Goal: Information Seeking & Learning: Find specific fact

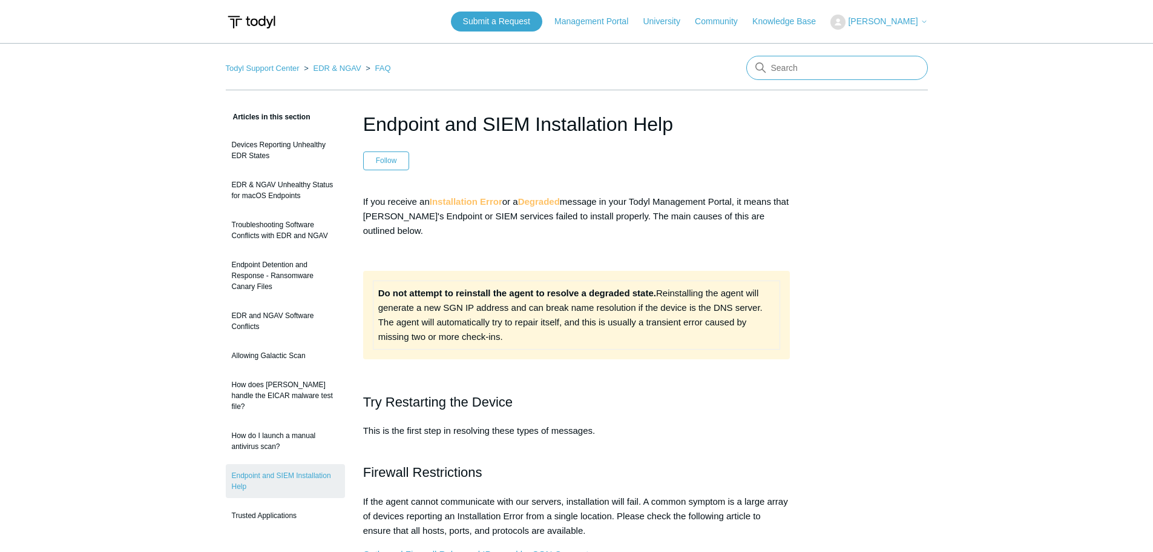
click at [811, 68] on input "Search" at bounding box center [838, 68] width 182 height 24
click at [785, 70] on input "Search" at bounding box center [838, 68] width 182 height 24
type input "Error 7000222"
click at [641, 287] on td "Do not attempt to reinstall the agent to resolve a degraded state. Reinstalling…" at bounding box center [576, 314] width 407 height 68
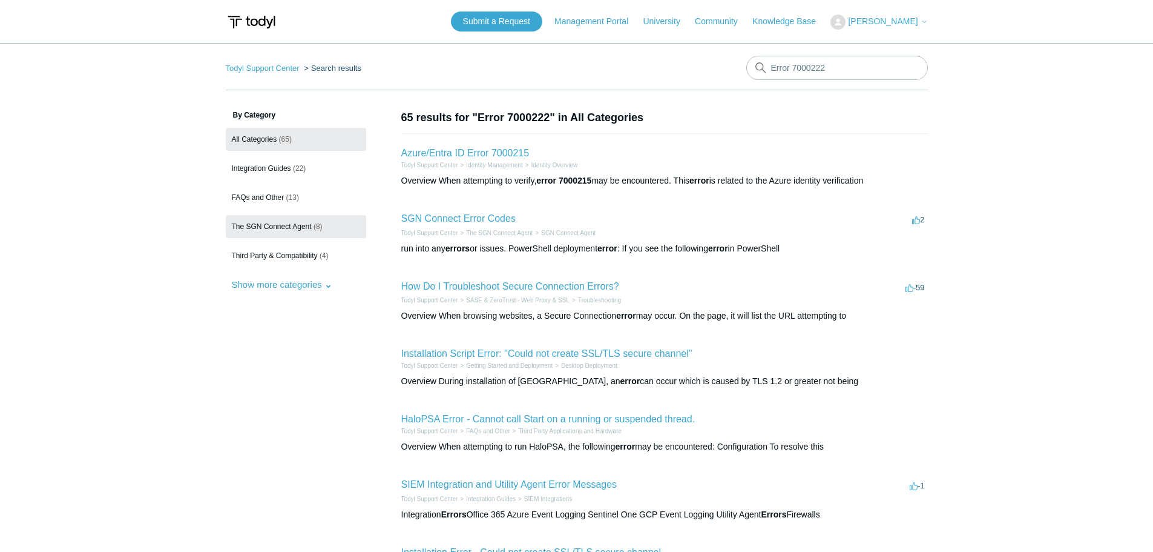
click at [274, 231] on link "The SGN Connect Agent (8)" at bounding box center [296, 226] width 140 height 23
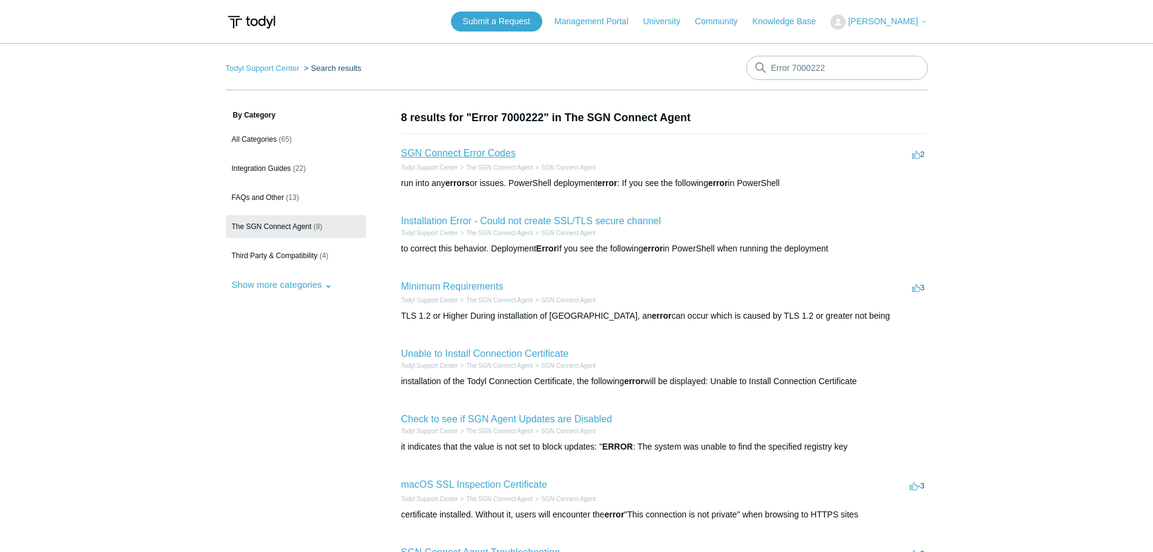
click at [473, 156] on link "SGN Connect Error Codes" at bounding box center [458, 153] width 114 height 10
drag, startPoint x: 795, startPoint y: 68, endPoint x: 648, endPoint y: 69, distance: 146.5
click at [648, 69] on nav "Todyl Support Center Search results There are no matching results in this help …" at bounding box center [577, 73] width 702 height 35
type input "7000222"
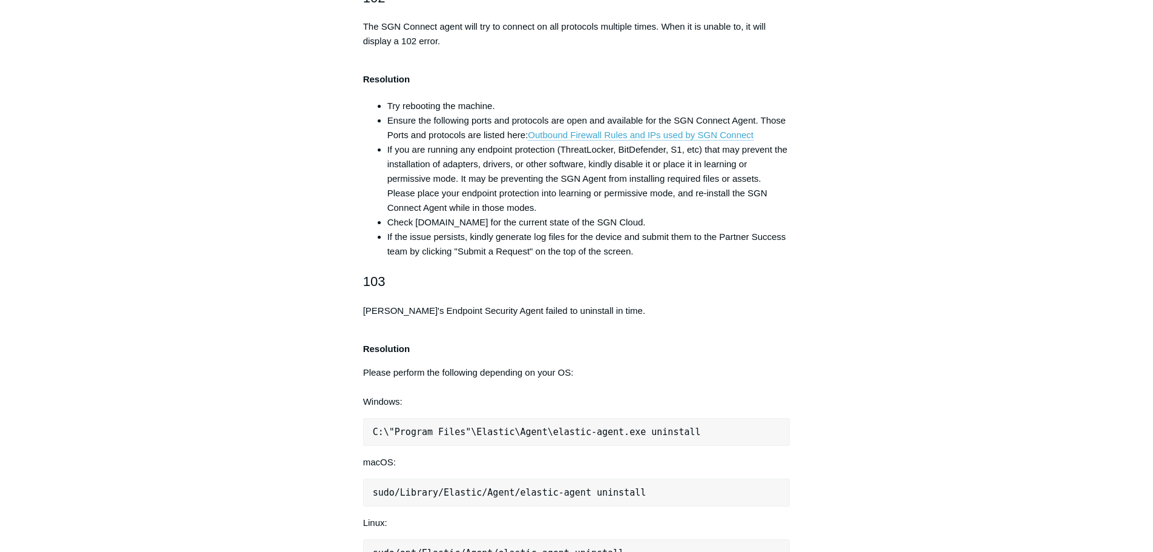
scroll to position [908, 0]
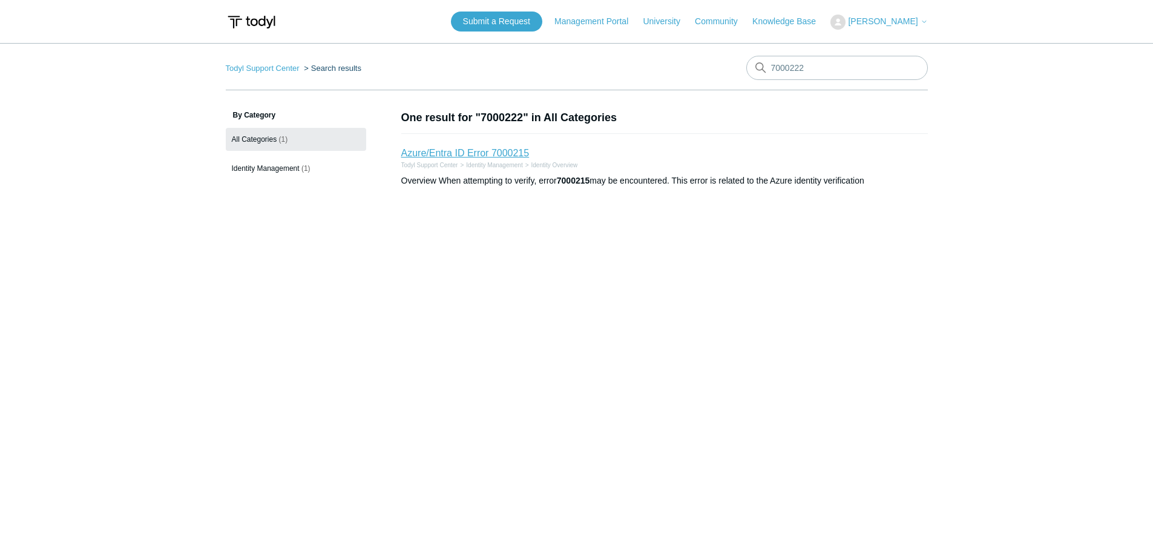
click at [500, 151] on link "Azure/Entra ID Error 7000215" at bounding box center [465, 153] width 128 height 10
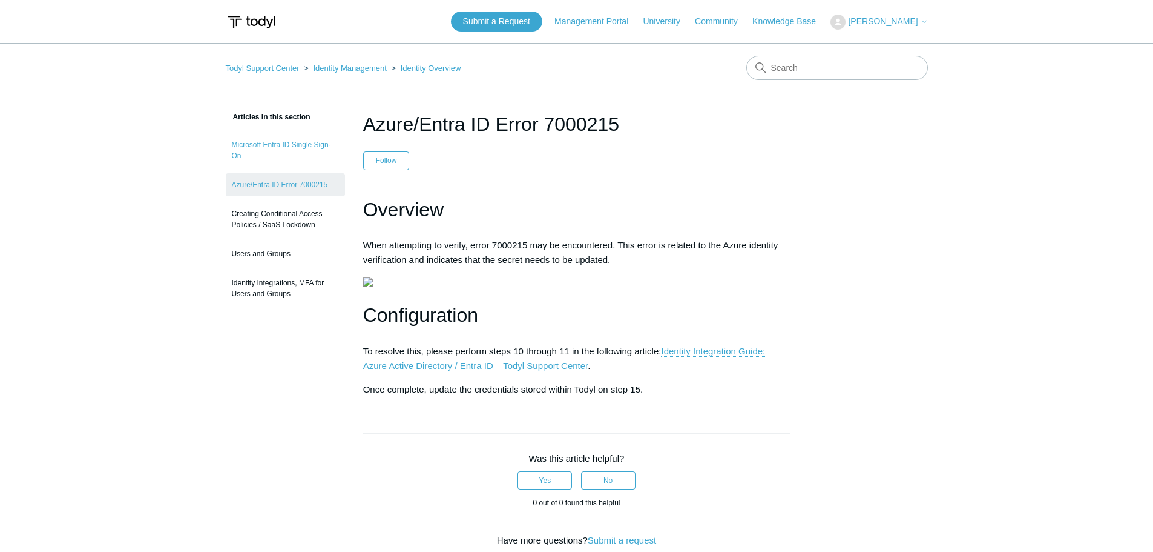
click at [276, 143] on link "Microsoft Entra ID Single Sign-On" at bounding box center [285, 150] width 119 height 34
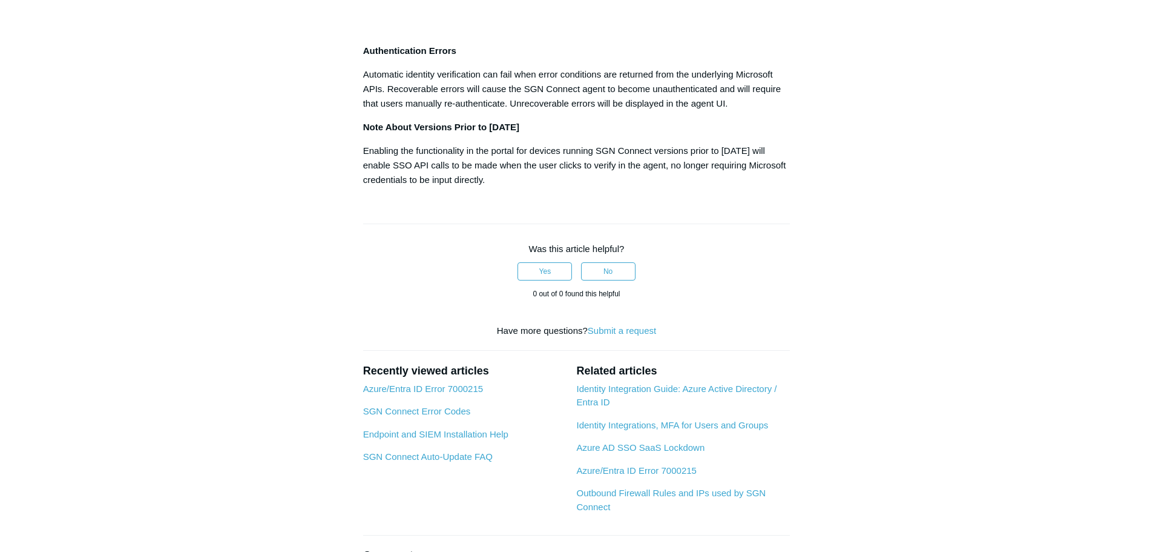
scroll to position [908, 0]
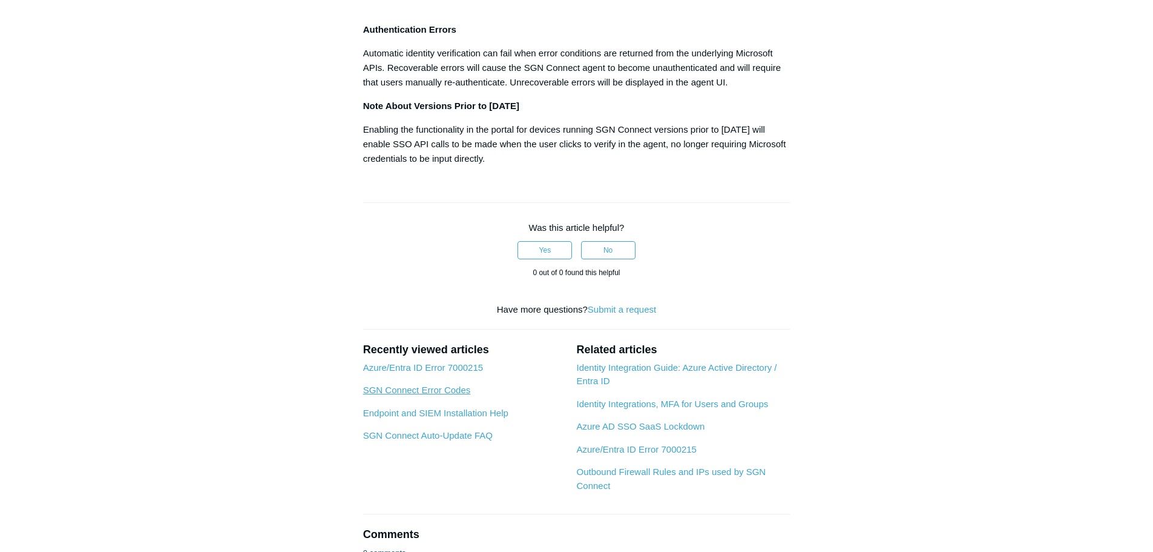
click at [429, 394] on link "SGN Connect Error Codes" at bounding box center [417, 389] width 108 height 10
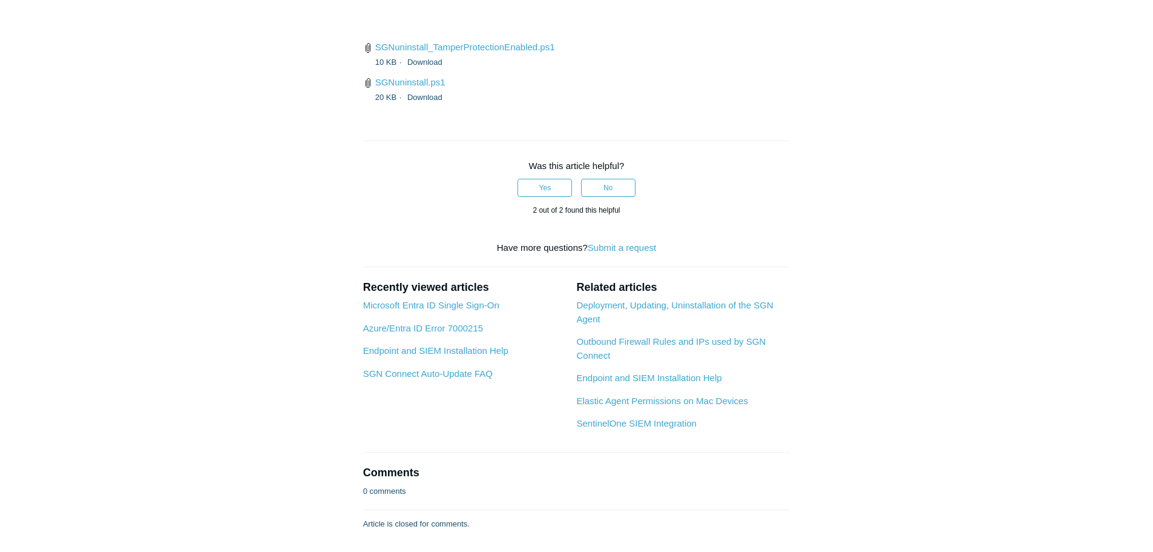
scroll to position [4844, 0]
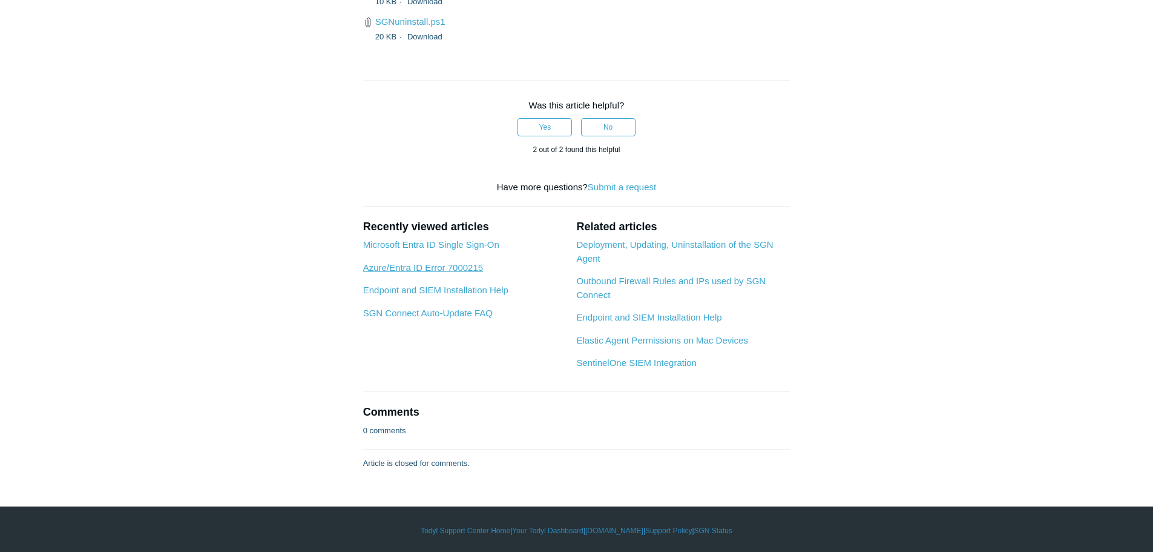
click at [430, 272] on link "Azure/Entra ID Error 7000215" at bounding box center [423, 267] width 120 height 10
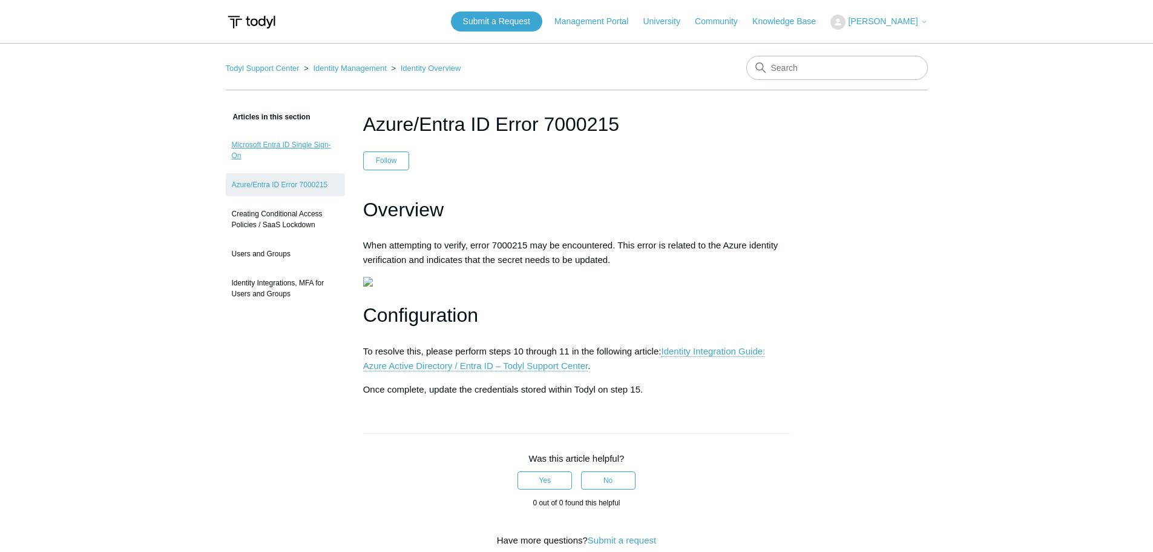
click at [260, 145] on link "Microsoft Entra ID Single Sign-On" at bounding box center [285, 150] width 119 height 34
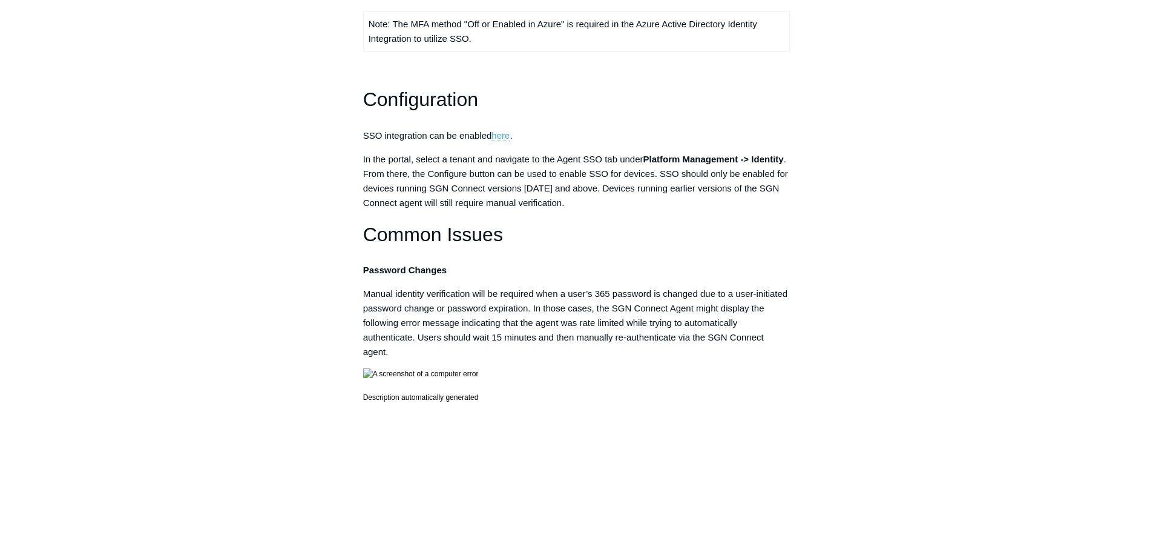
scroll to position [363, 0]
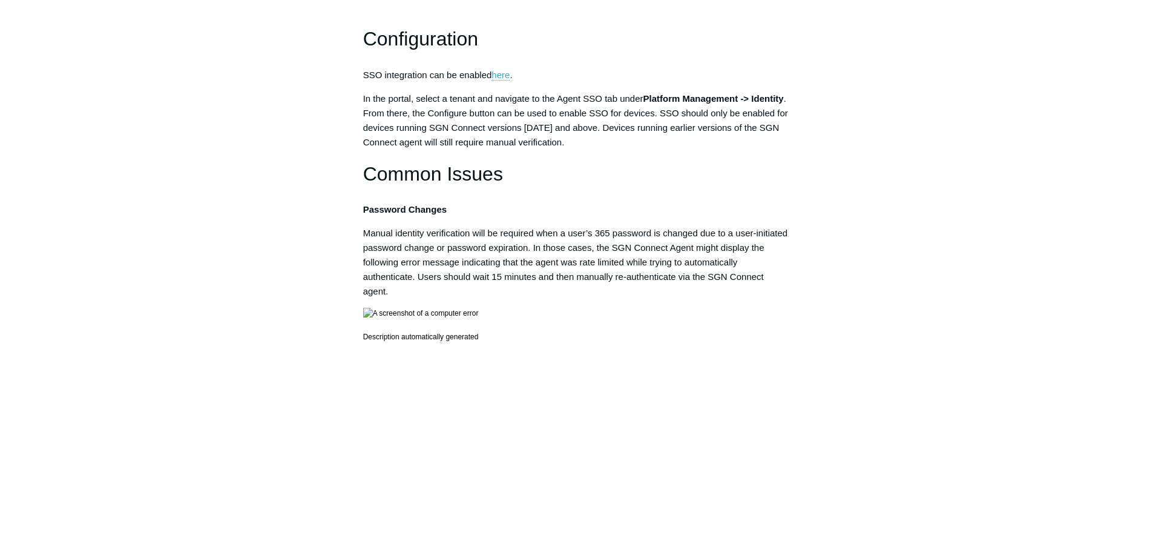
click at [765, 186] on h1 "Common Issues" at bounding box center [576, 174] width 427 height 31
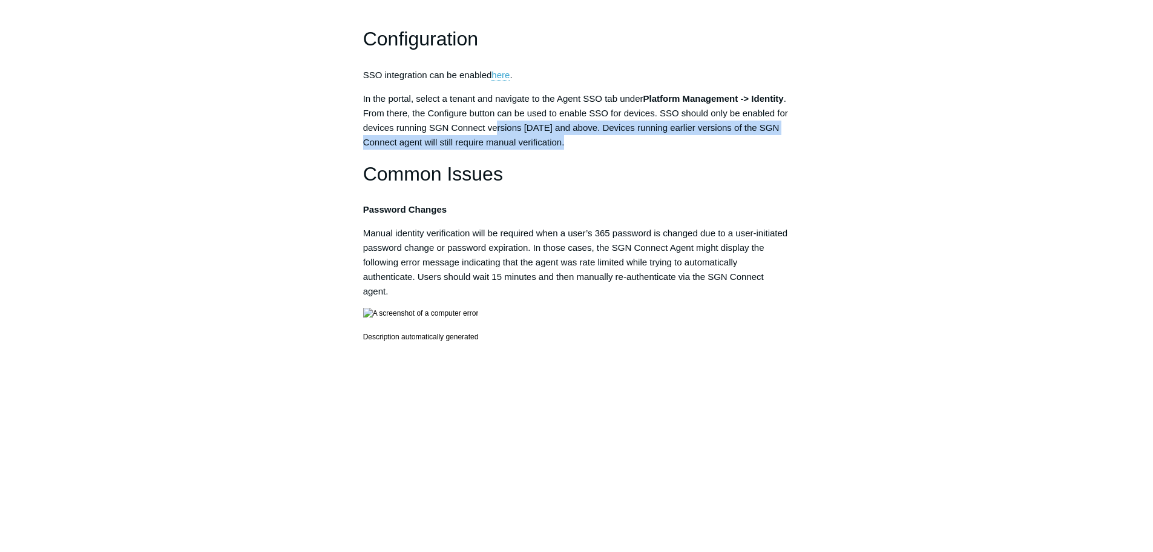
drag, startPoint x: 496, startPoint y: 131, endPoint x: 609, endPoint y: 145, distance: 113.5
click at [609, 145] on p "In the portal, select a tenant and navigate to the Agent SSO tab under Platform…" at bounding box center [576, 120] width 427 height 58
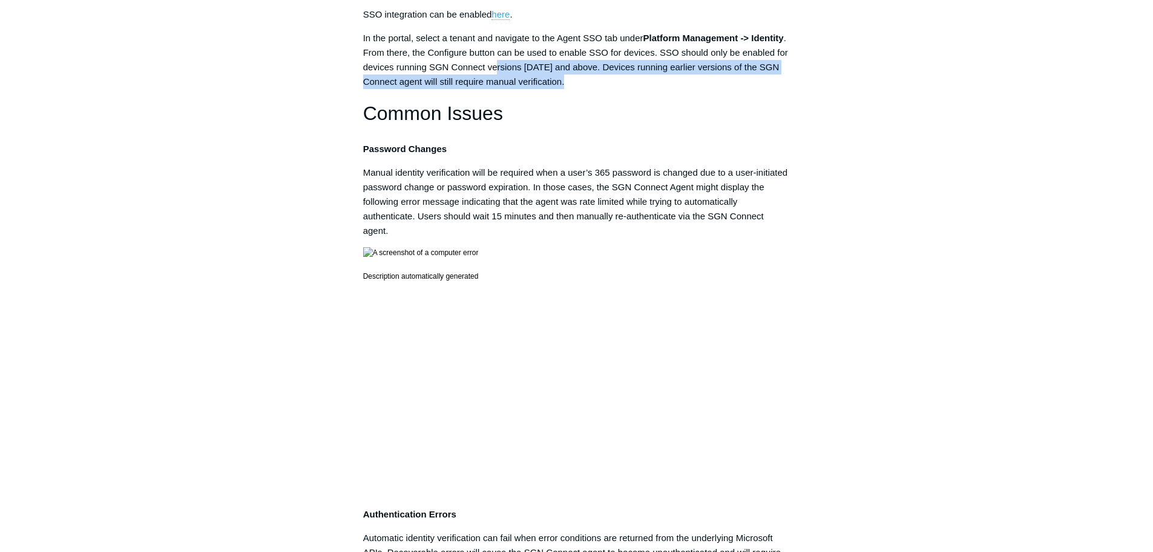
scroll to position [484, 0]
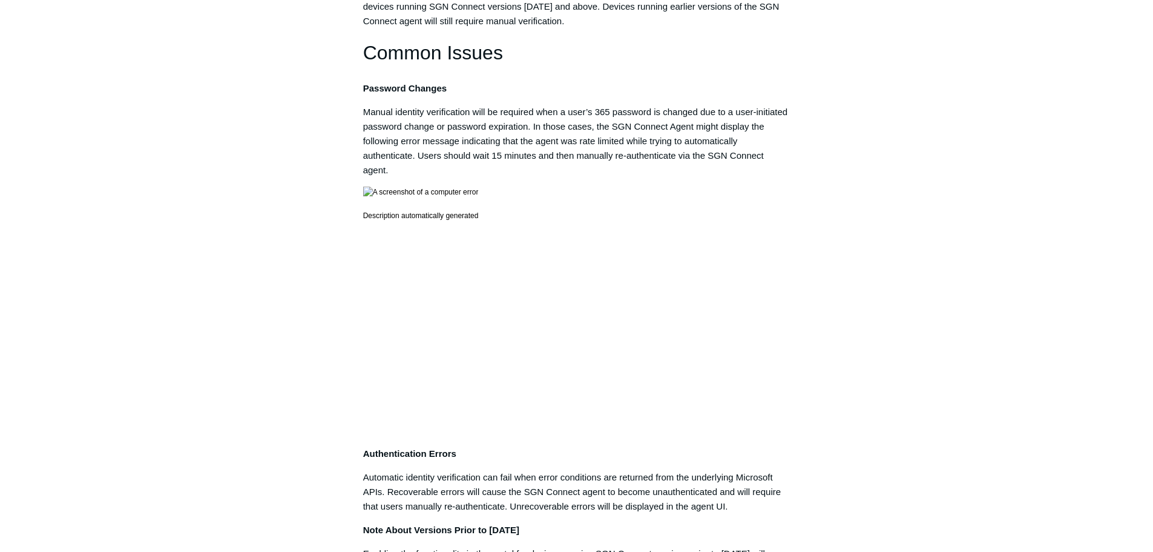
click at [361, 119] on article "Microsoft Entra ID Single Sign-On Follow Not yet followed by anyone Overview SG…" at bounding box center [577, 320] width 464 height 1391
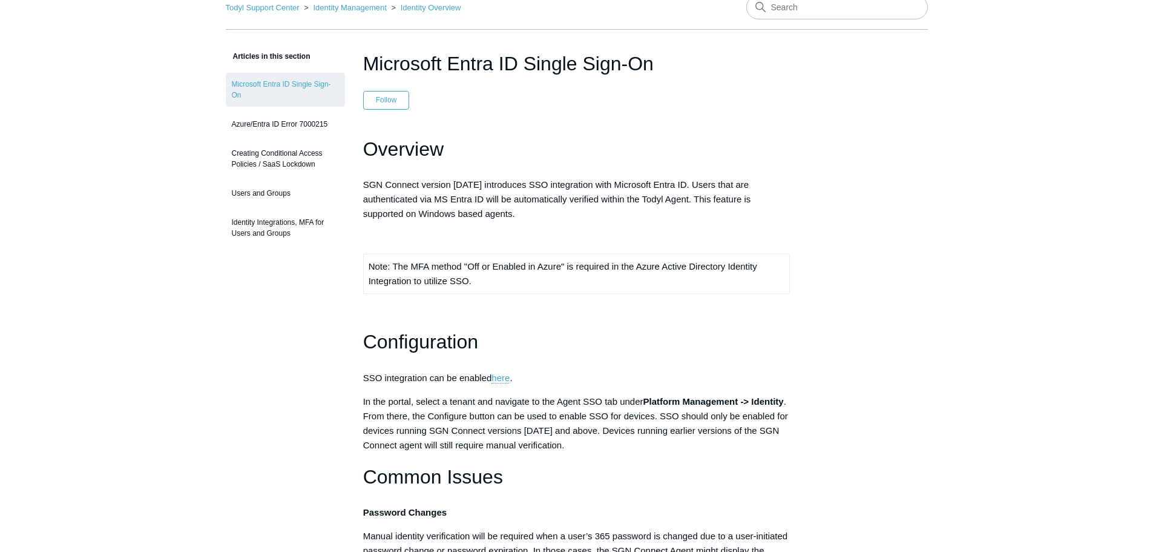
scroll to position [0, 0]
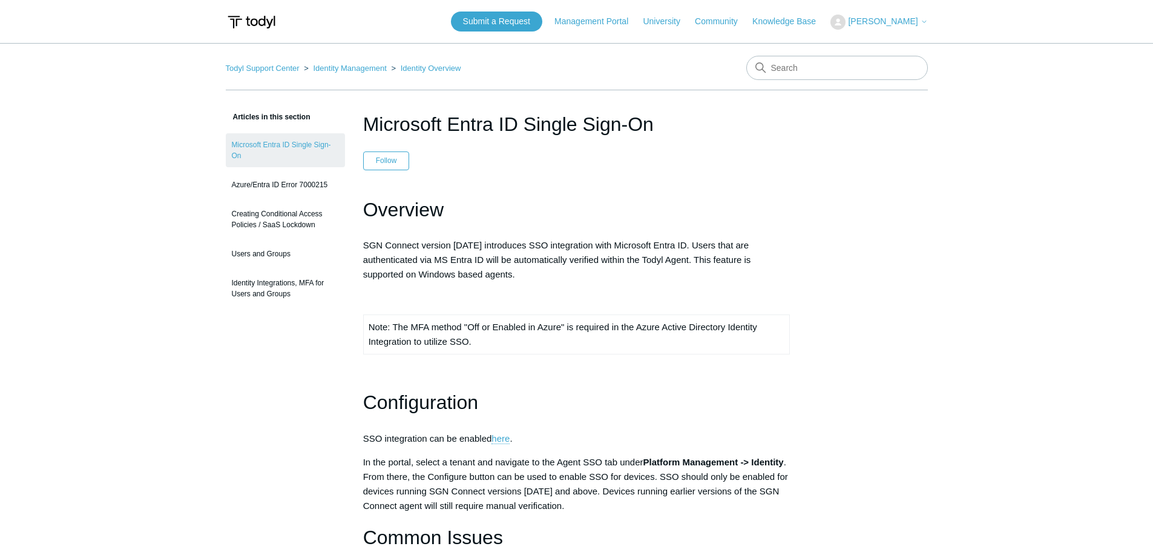
click at [913, 25] on span "[PERSON_NAME]" at bounding box center [883, 21] width 70 height 10
click at [631, 63] on nav "Todyl Support Center Identity Management Identity Overview" at bounding box center [577, 73] width 702 height 35
click at [786, 74] on input "Search" at bounding box center [838, 68] width 182 height 24
type input "Error Code 7000222"
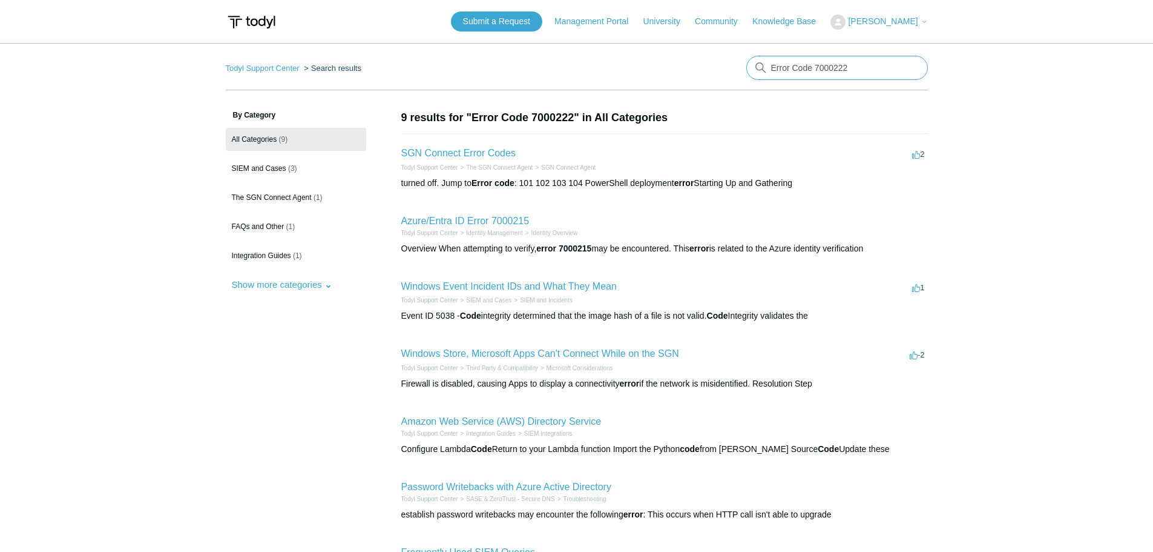
click at [876, 66] on input "Error Code 7000222" at bounding box center [838, 68] width 182 height 24
click at [767, 67] on input "Error Code 7000222" at bounding box center [838, 68] width 182 height 24
type input "SGN Connect Error Code 7000222"
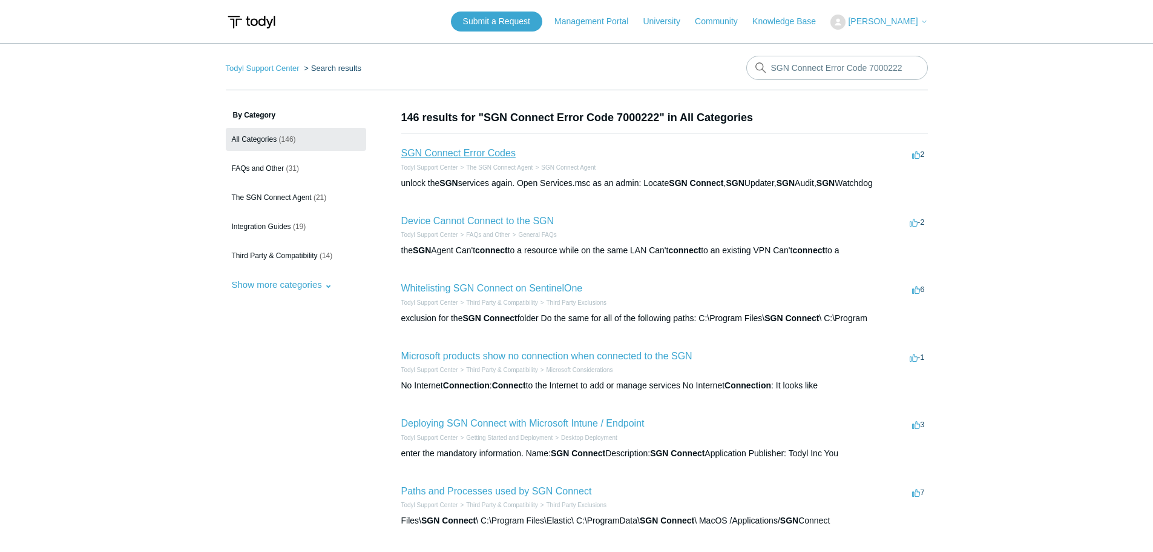
click at [467, 153] on link "SGN Connect Error Codes" at bounding box center [458, 153] width 114 height 10
click at [518, 221] on link "Device Cannot Connect to the SGN" at bounding box center [477, 221] width 153 height 10
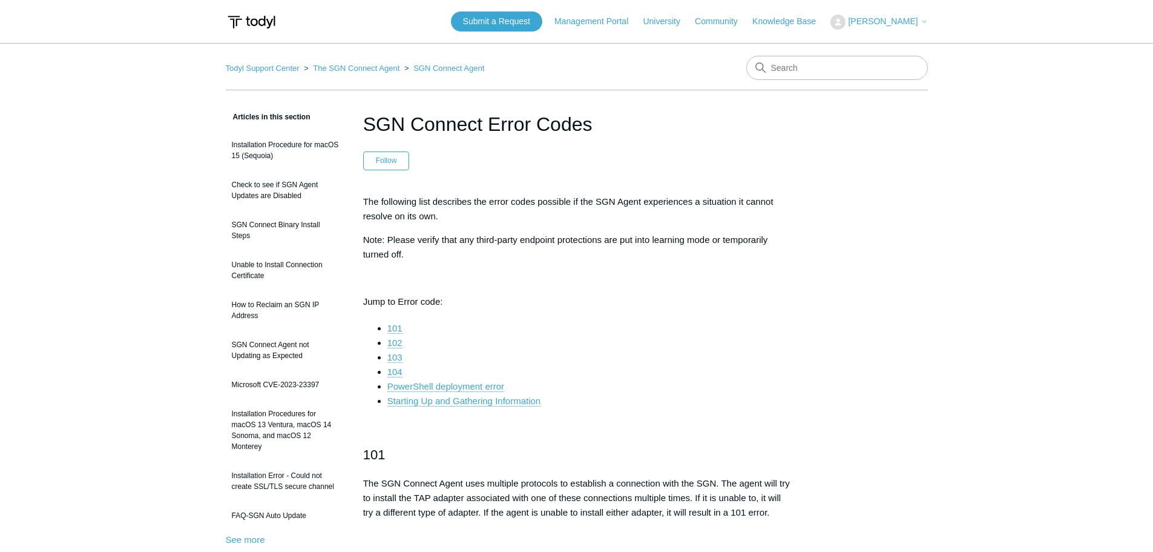
drag, startPoint x: 165, startPoint y: 3, endPoint x: 103, endPoint y: 279, distance: 282.9
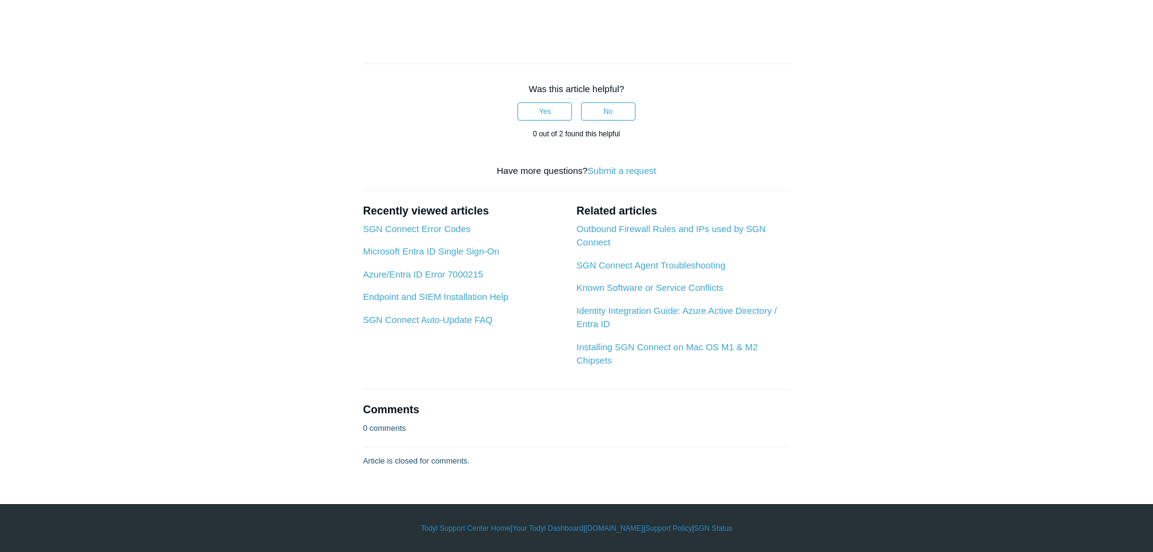
scroll to position [1695, 0]
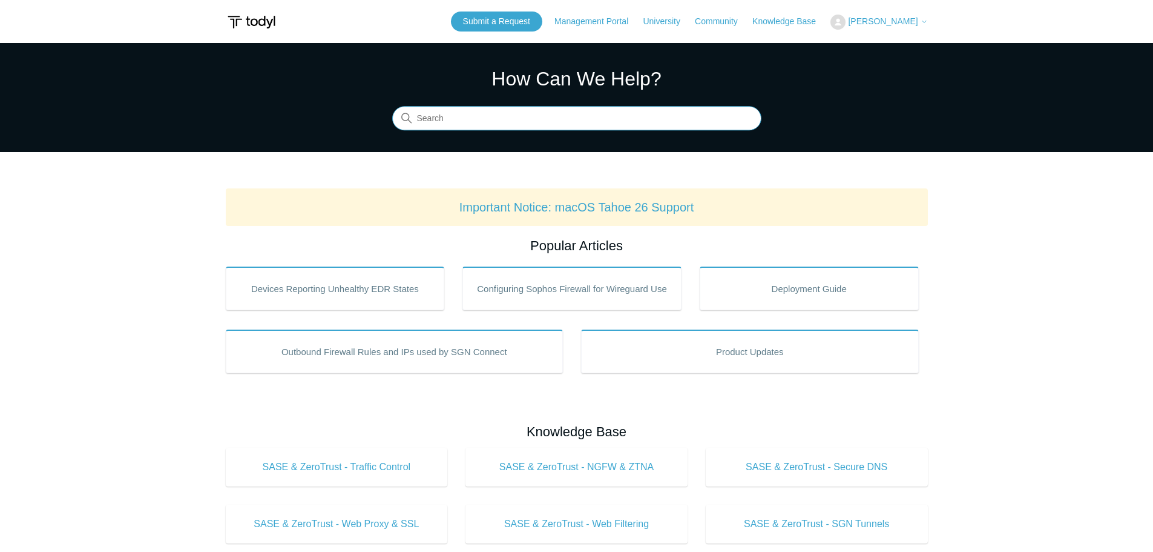
click at [496, 117] on input "Search" at bounding box center [576, 119] width 369 height 24
click at [486, 113] on input "Search" at bounding box center [576, 119] width 369 height 24
type input "client sectret key"
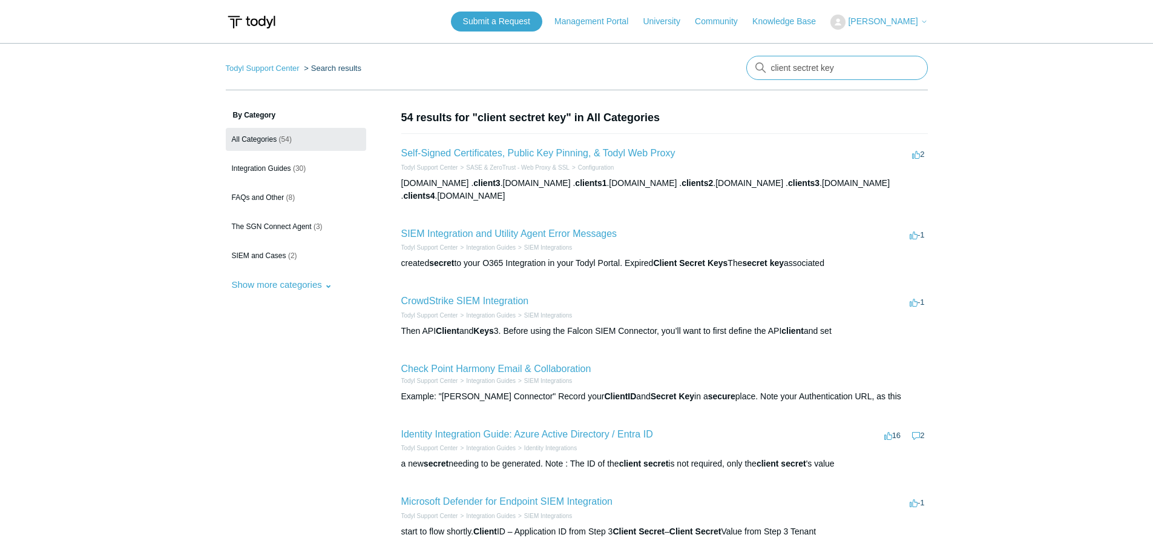
click at [802, 68] on input "client sectret key" at bounding box center [838, 68] width 182 height 24
drag, startPoint x: 859, startPoint y: 67, endPoint x: 665, endPoint y: 60, distance: 193.9
click at [665, 60] on nav "Todyl Support Center Search results There are no matching results in this help …" at bounding box center [577, 73] width 702 height 35
type input "SSO client secret key"
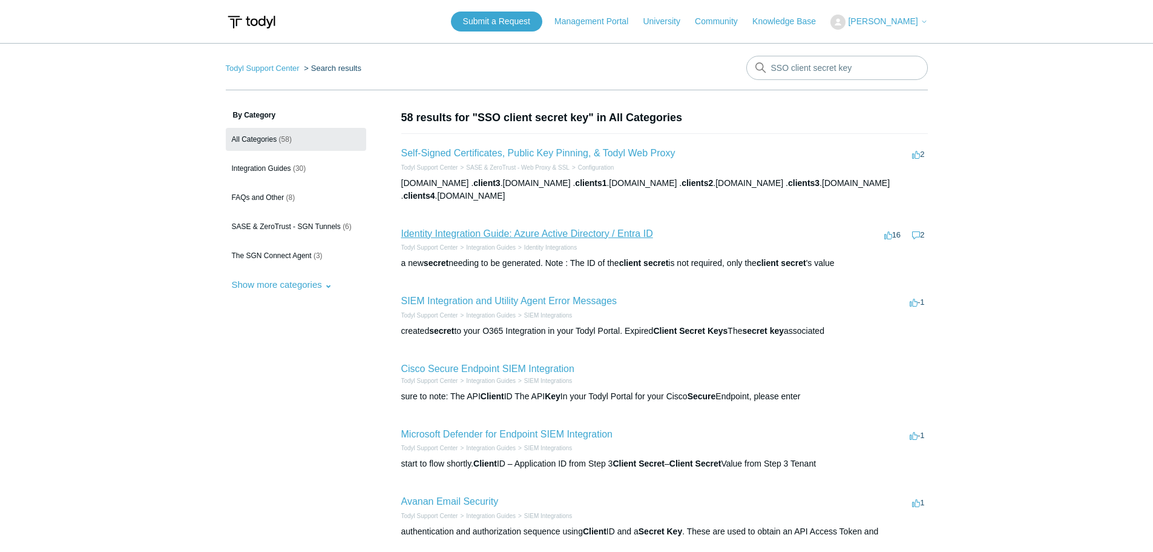
click at [516, 228] on link "Identity Integration Guide: Azure Active Directory / Entra ID" at bounding box center [527, 233] width 252 height 10
click at [868, 69] on input "SSO client secret key" at bounding box center [838, 68] width 182 height 24
click at [869, 69] on input "SSO client secret key" at bounding box center [838, 68] width 182 height 24
type input "SSO client secret key expired"
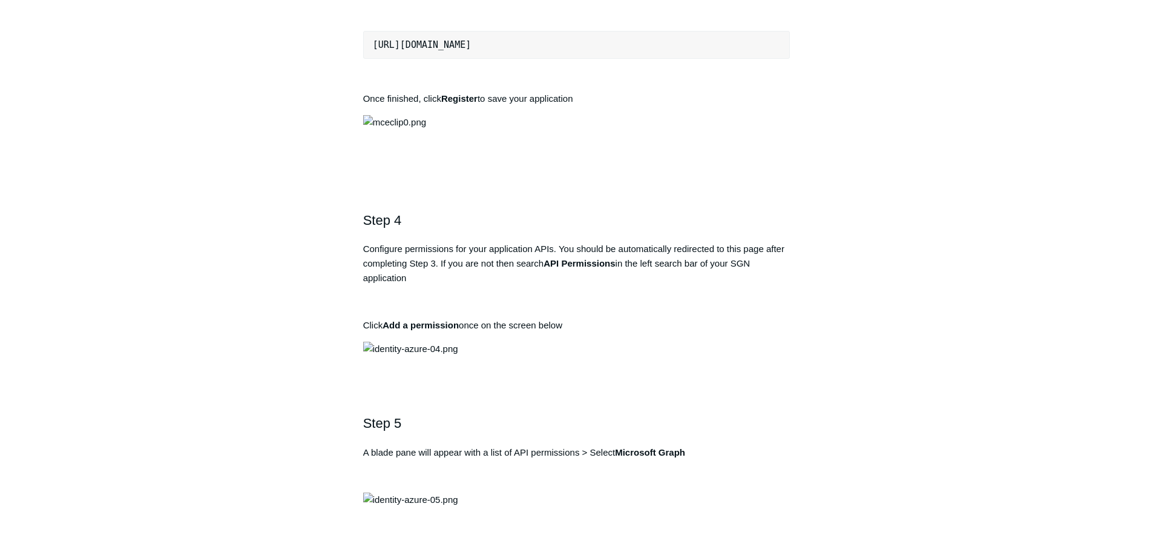
scroll to position [908, 0]
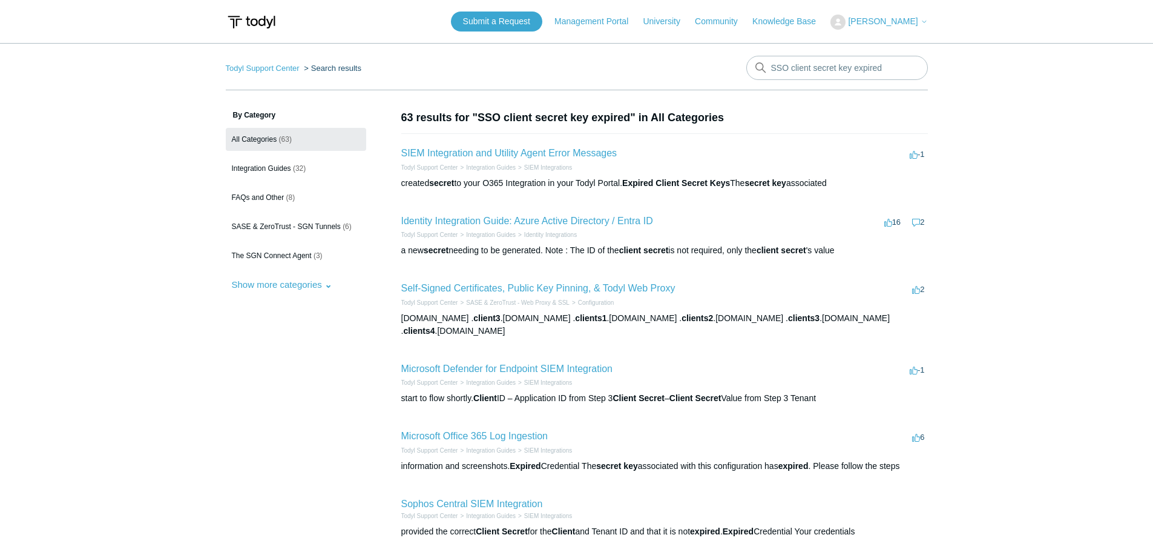
click at [510, 143] on li "SIEM Integration and Utility Agent Error Messages -1 votes -1 Todyl Support Cen…" at bounding box center [664, 167] width 527 height 68
click at [510, 148] on link "SIEM Integration and Utility Agent Error Messages" at bounding box center [509, 153] width 216 height 10
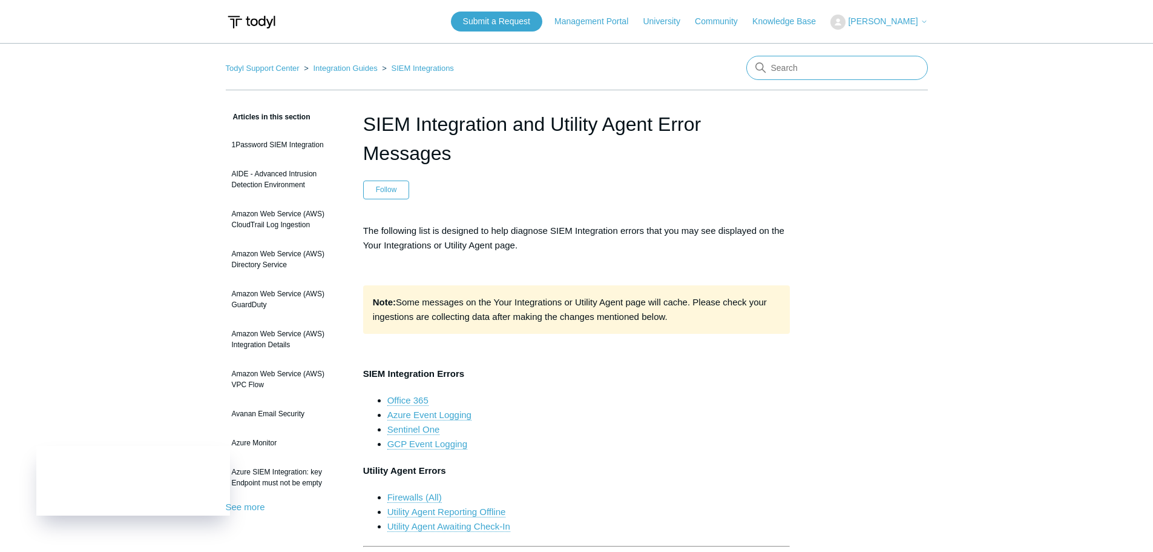
click at [790, 73] on input "Search" at bounding box center [838, 68] width 182 height 24
type input "microsoft office 365 cloud to cloud"
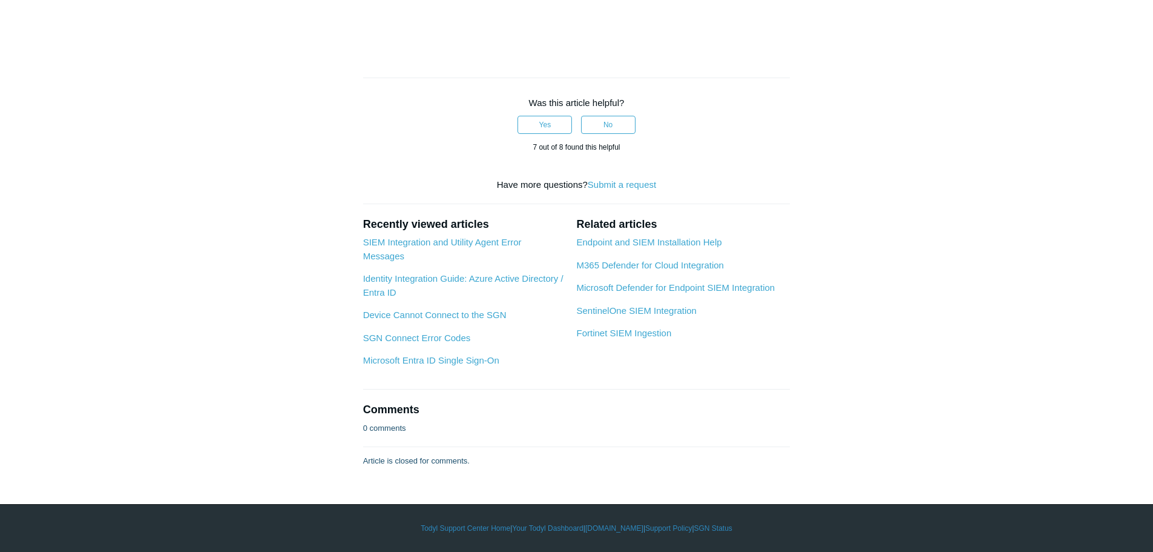
scroll to position [6379, 0]
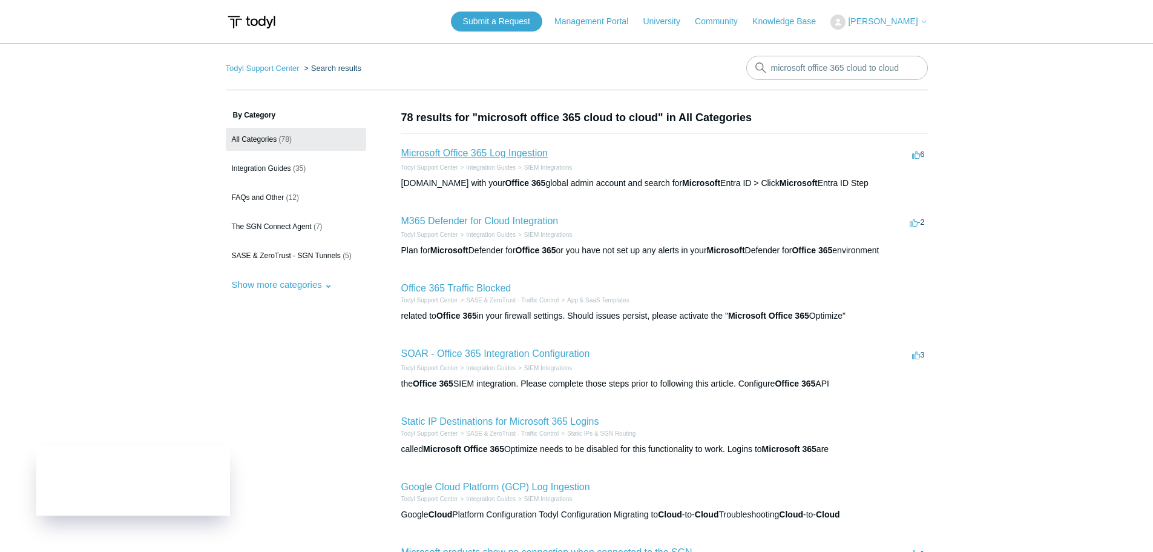
click at [481, 153] on link "Microsoft Office 365 Log Ingestion" at bounding box center [474, 153] width 147 height 10
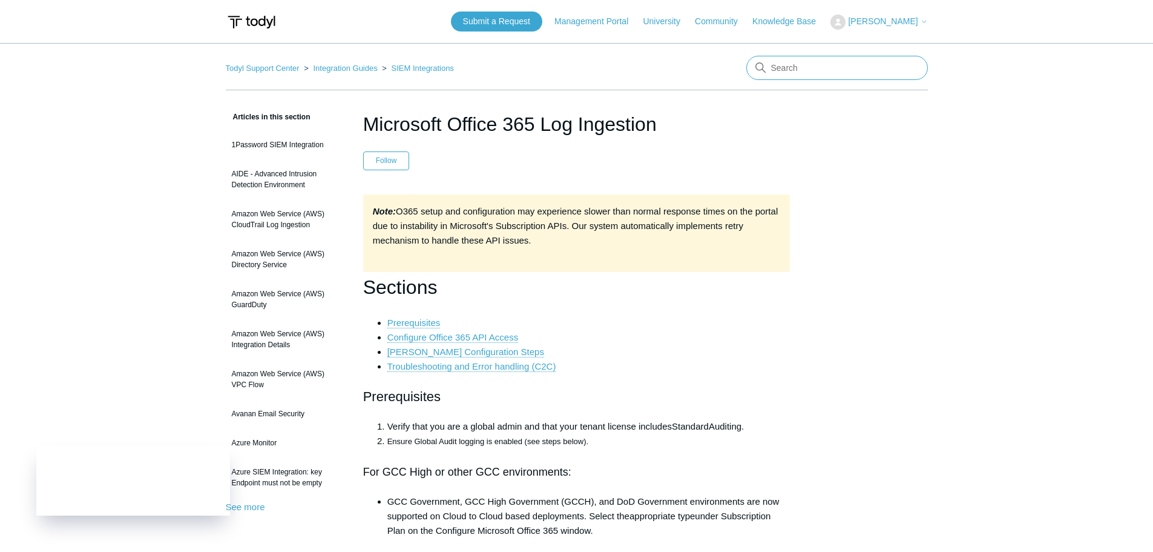
click at [857, 73] on input "Search" at bounding box center [838, 68] width 182 height 24
type input "todyl sgn identity"
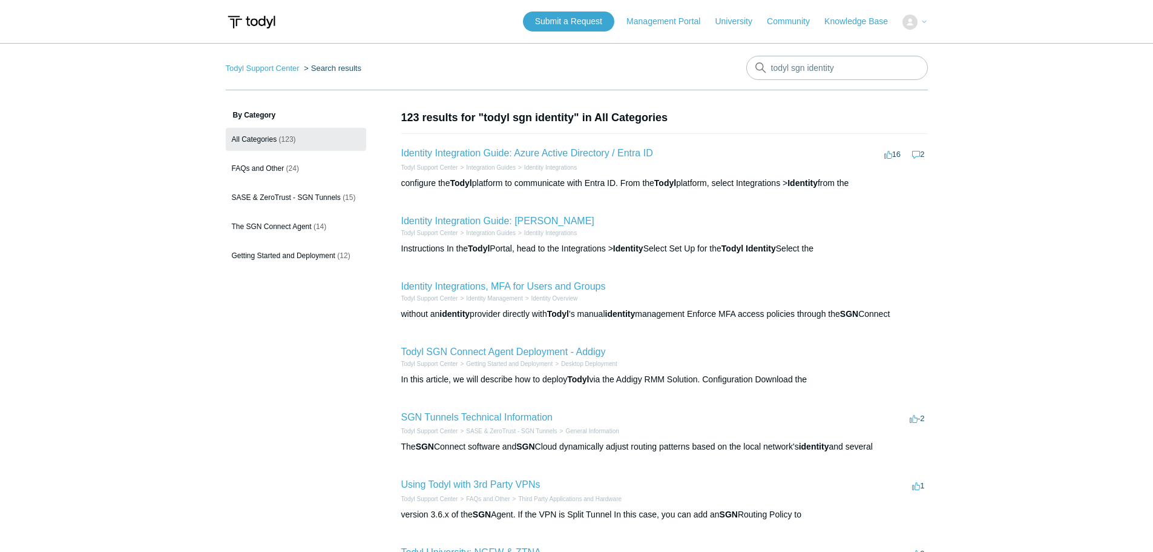
click at [503, 146] on h2 "Identity Integration Guide: Azure Active Directory / Entra ID" at bounding box center [527, 153] width 252 height 15
click at [498, 153] on link "Identity Integration Guide: Azure Active Directory / Entra ID" at bounding box center [527, 153] width 252 height 10
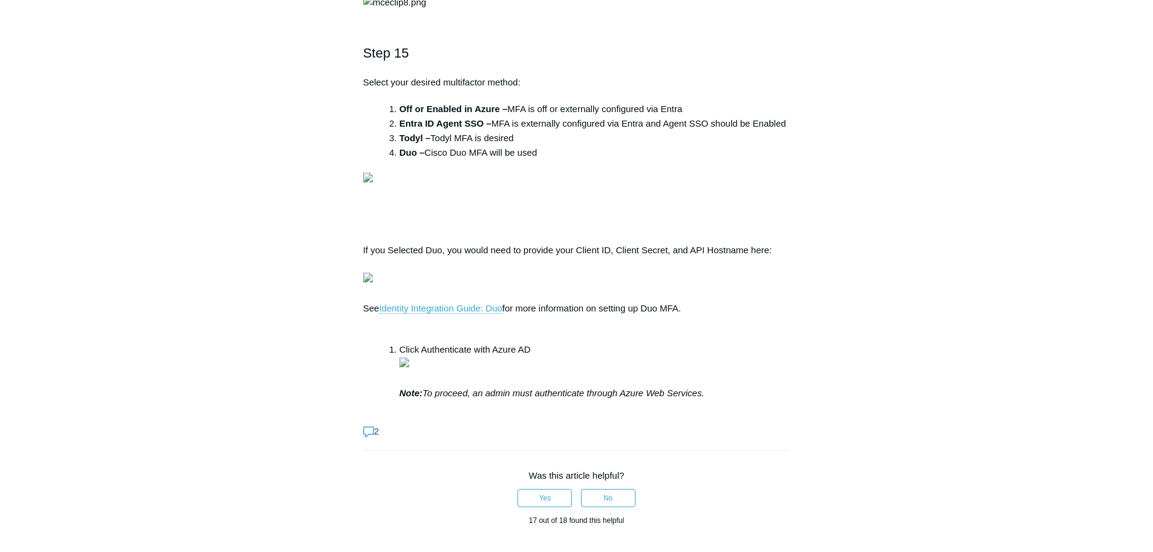
scroll to position [3633, 0]
